Goal: Navigation & Orientation: Find specific page/section

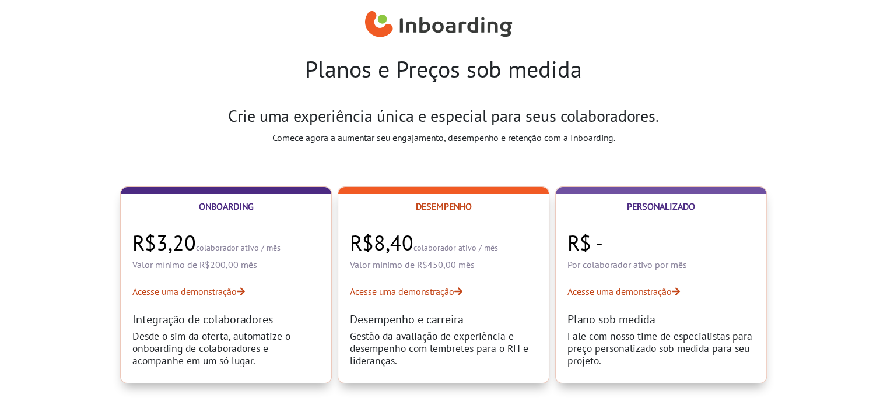
select select "BR"
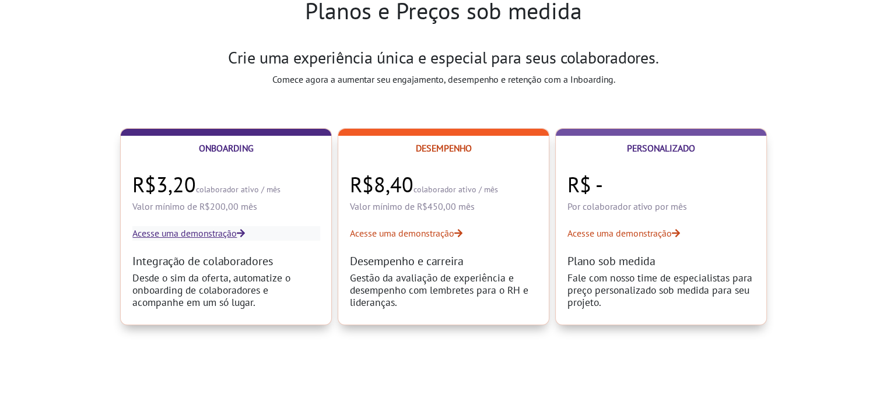
click at [198, 231] on link "Acesse uma demonstração" at bounding box center [225, 233] width 187 height 14
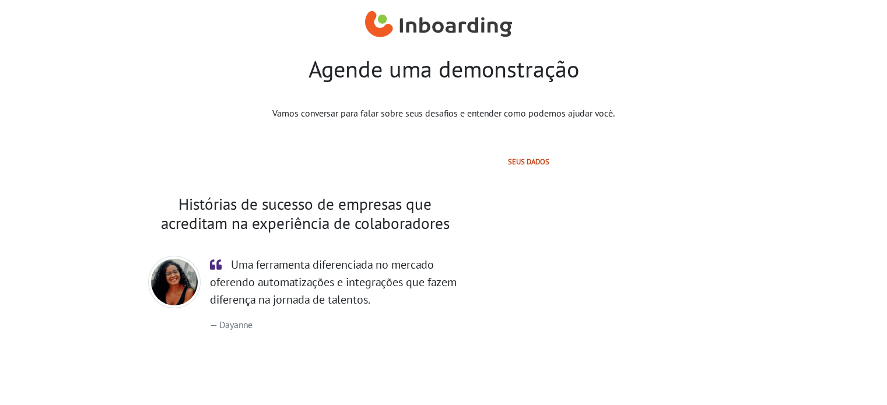
select select "BR"
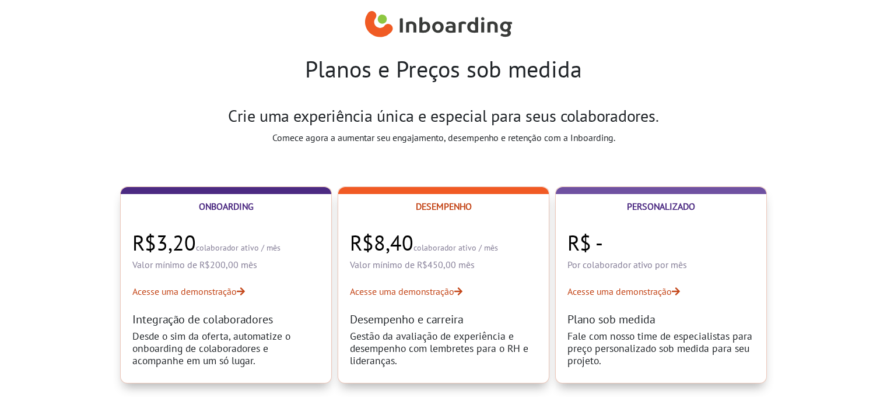
scroll to position [59, 0]
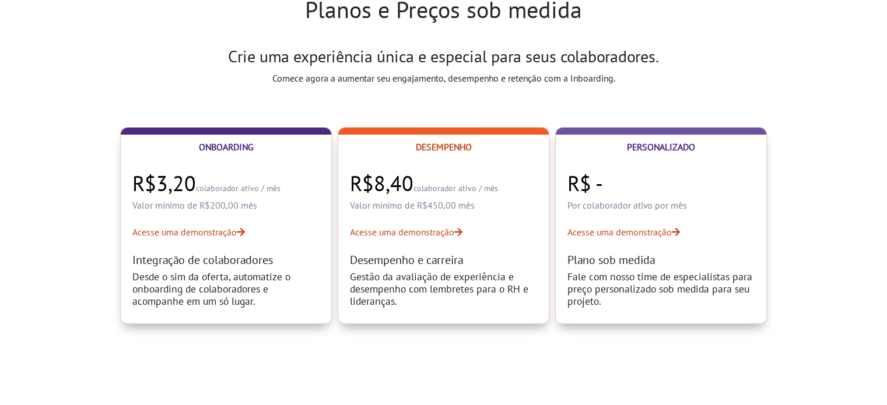
select select "BR"
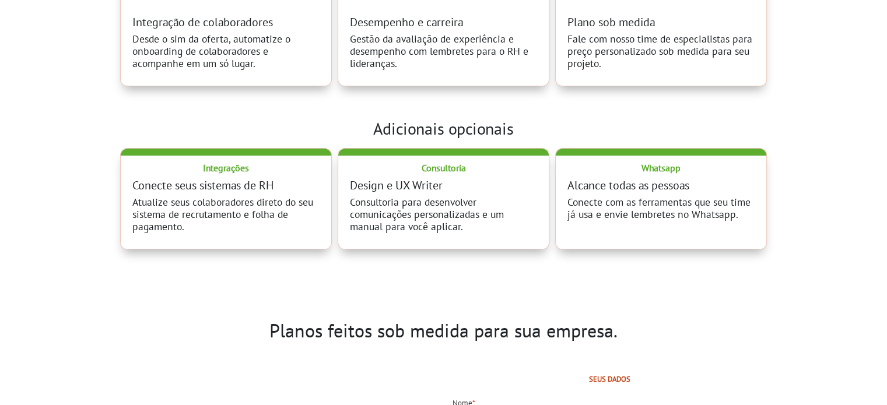
scroll to position [409, 0]
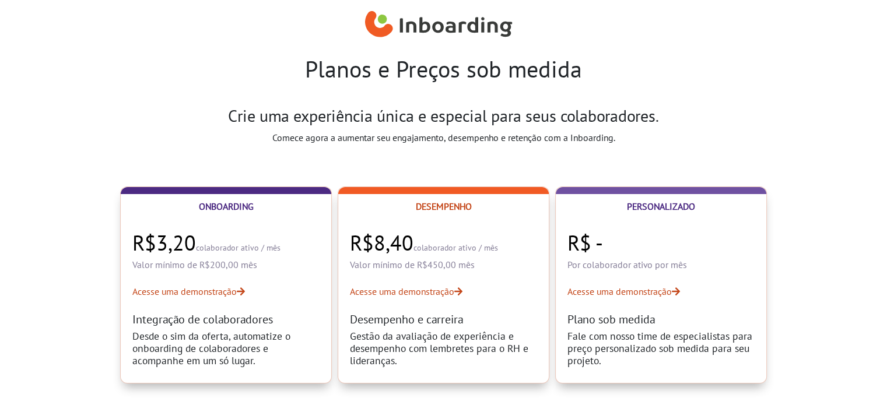
select select "BR"
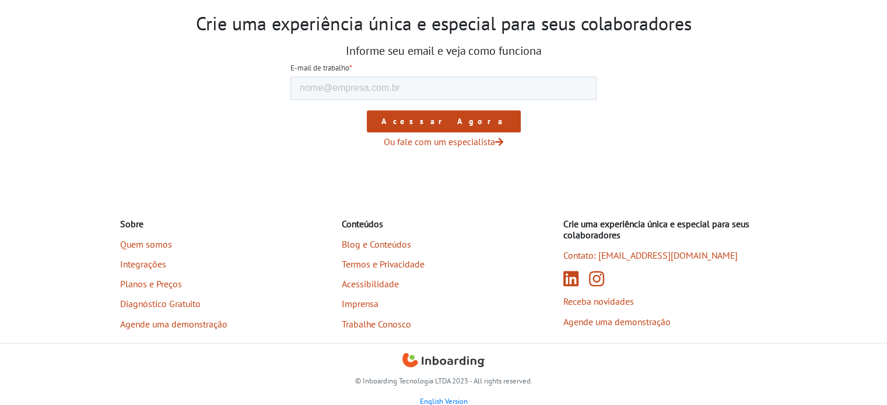
scroll to position [1900, 0]
click at [152, 260] on link "Integrações" at bounding box center [194, 264] width 149 height 20
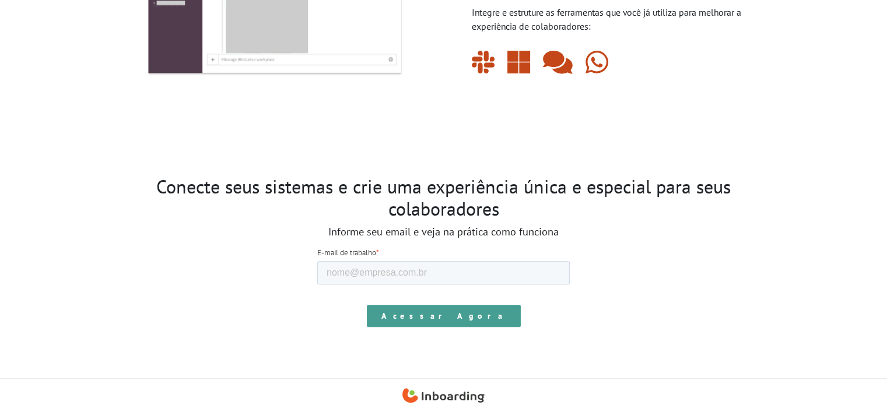
scroll to position [1063, 0]
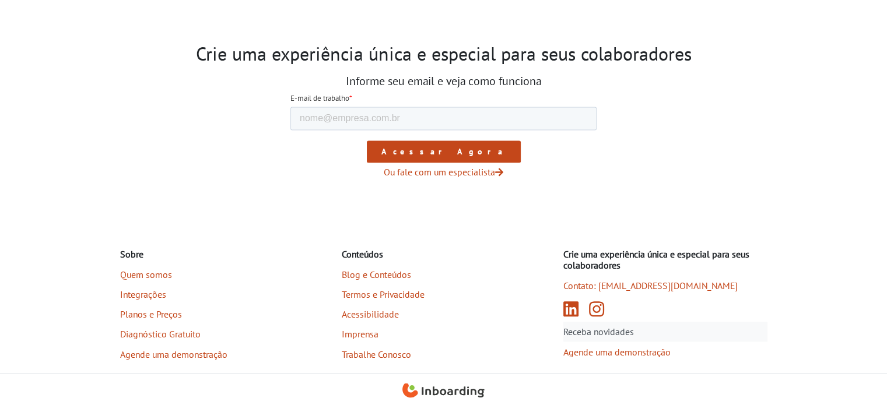
scroll to position [1900, 0]
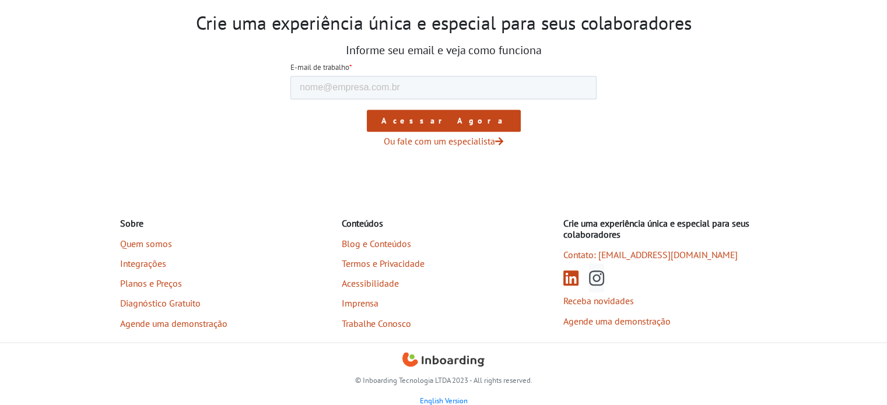
click at [602, 281] on icon "Instagram (abre em nova aba)" at bounding box center [596, 277] width 15 height 17
